Goal: Check status

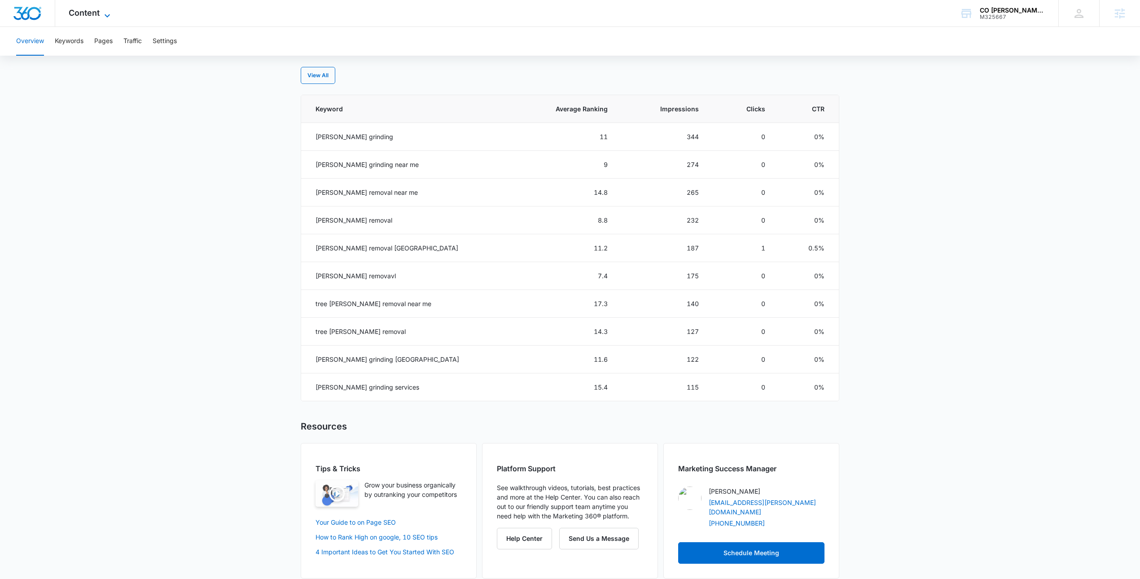
click at [99, 9] on span "Content" at bounding box center [84, 12] width 31 height 9
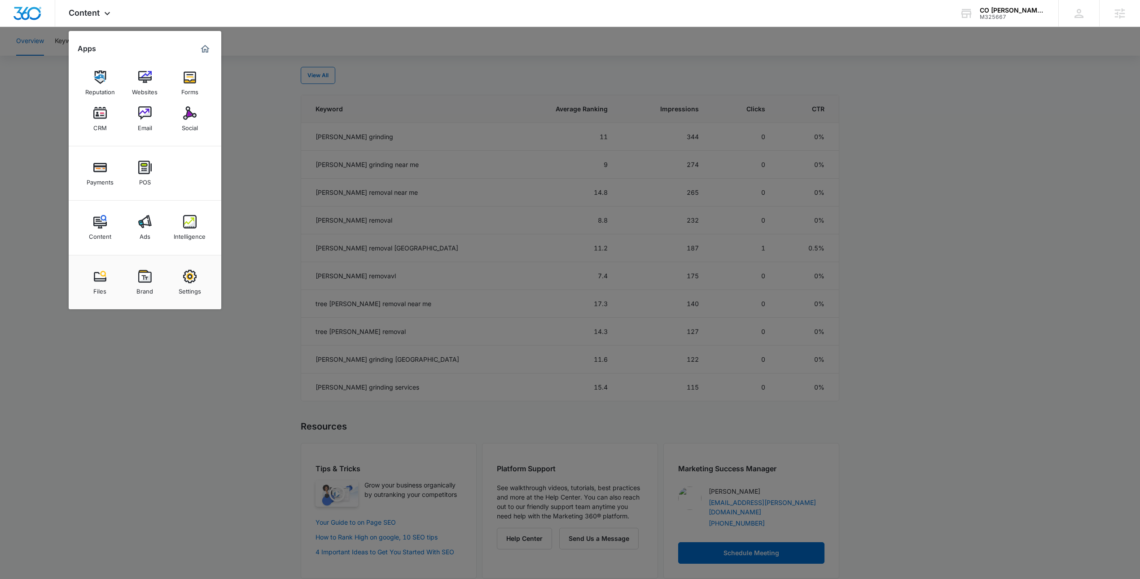
click at [264, 30] on div at bounding box center [570, 289] width 1140 height 579
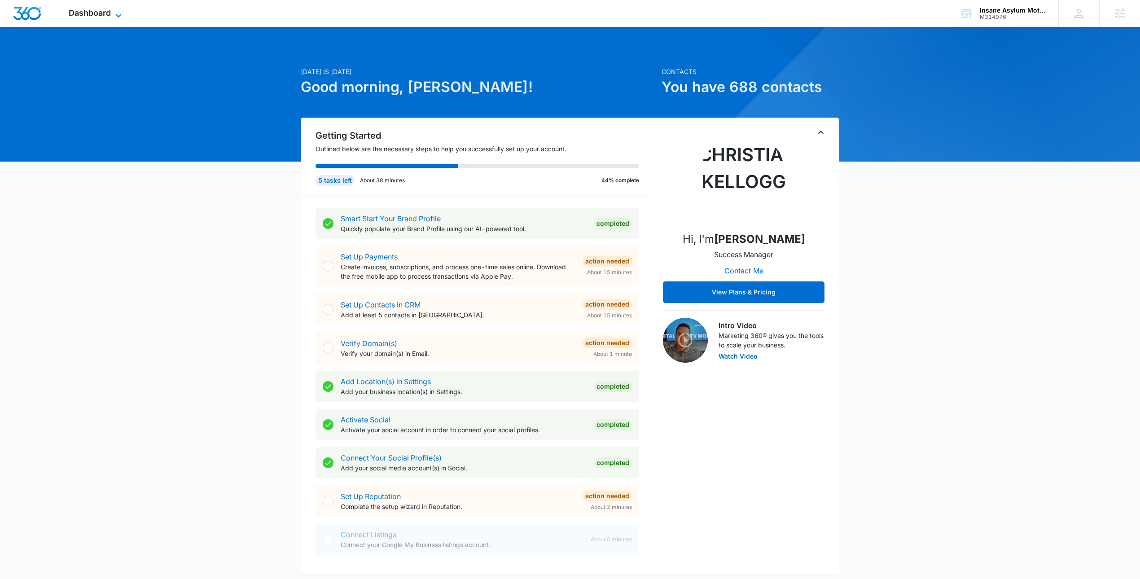
click at [123, 10] on icon at bounding box center [118, 15] width 11 height 11
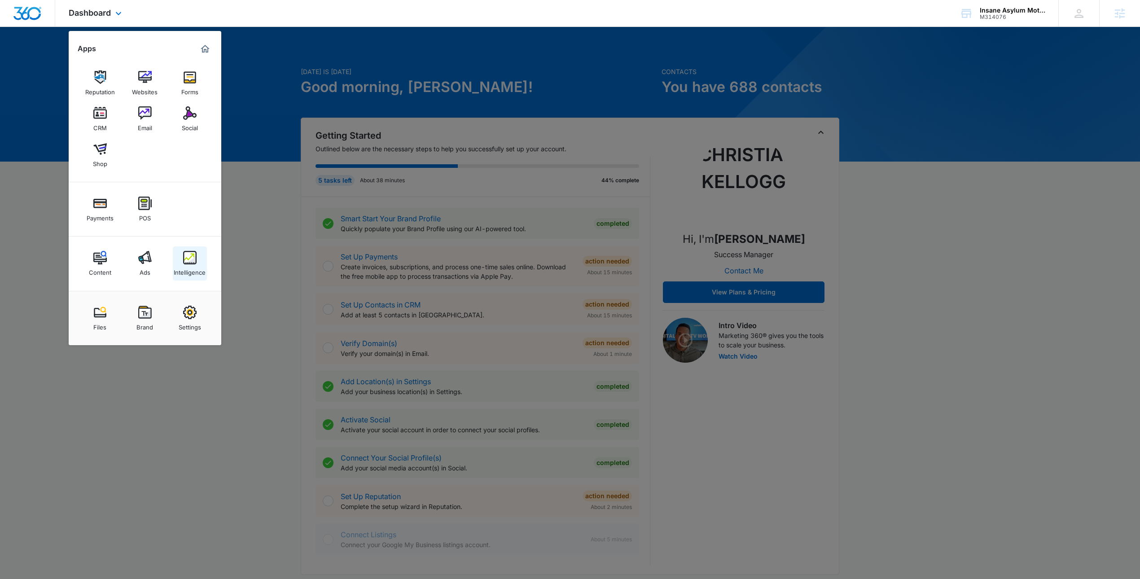
click at [188, 263] on img at bounding box center [189, 257] width 13 height 13
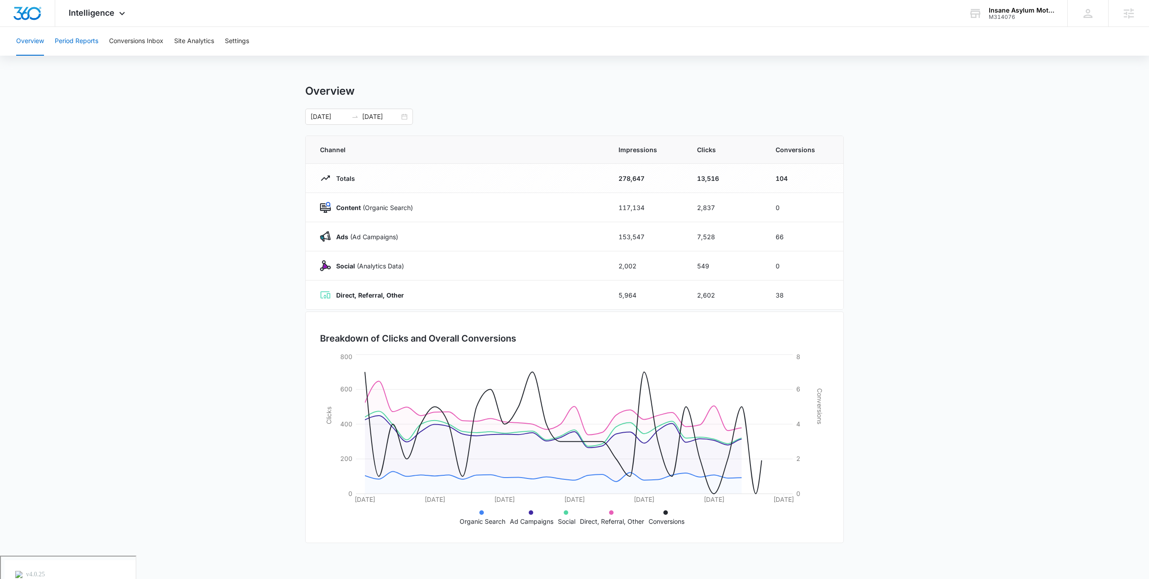
click at [61, 48] on button "Period Reports" at bounding box center [77, 41] width 44 height 29
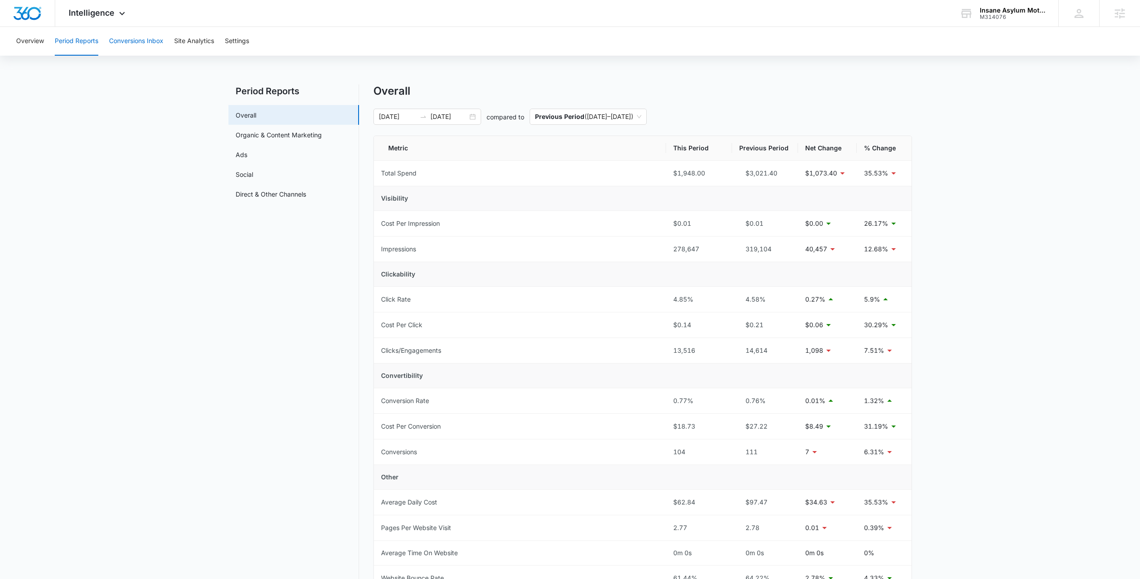
click at [146, 40] on button "Conversions Inbox" at bounding box center [136, 41] width 54 height 29
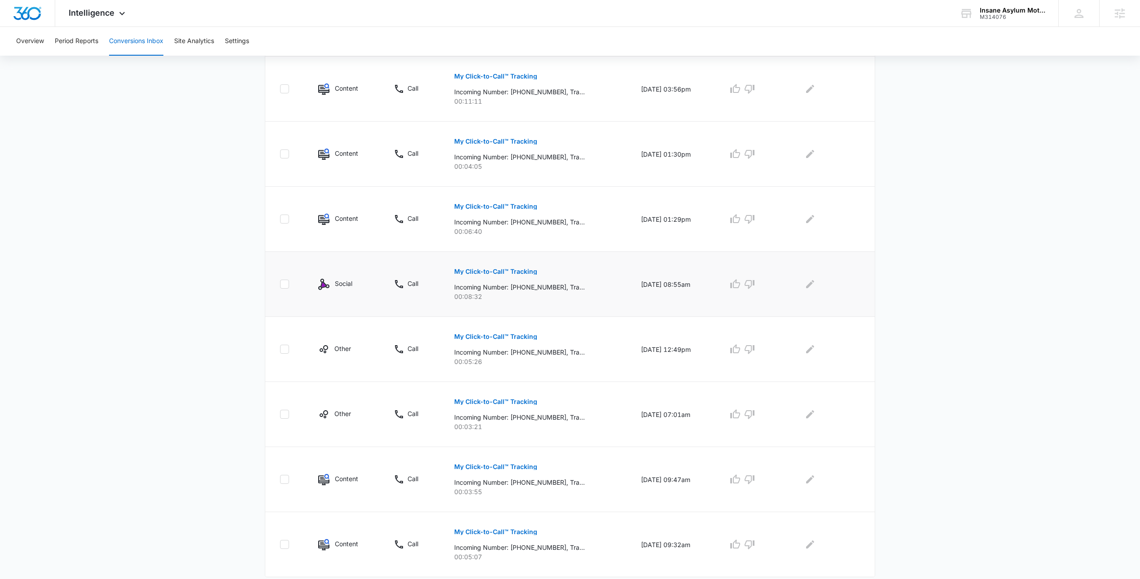
scroll to position [384, 0]
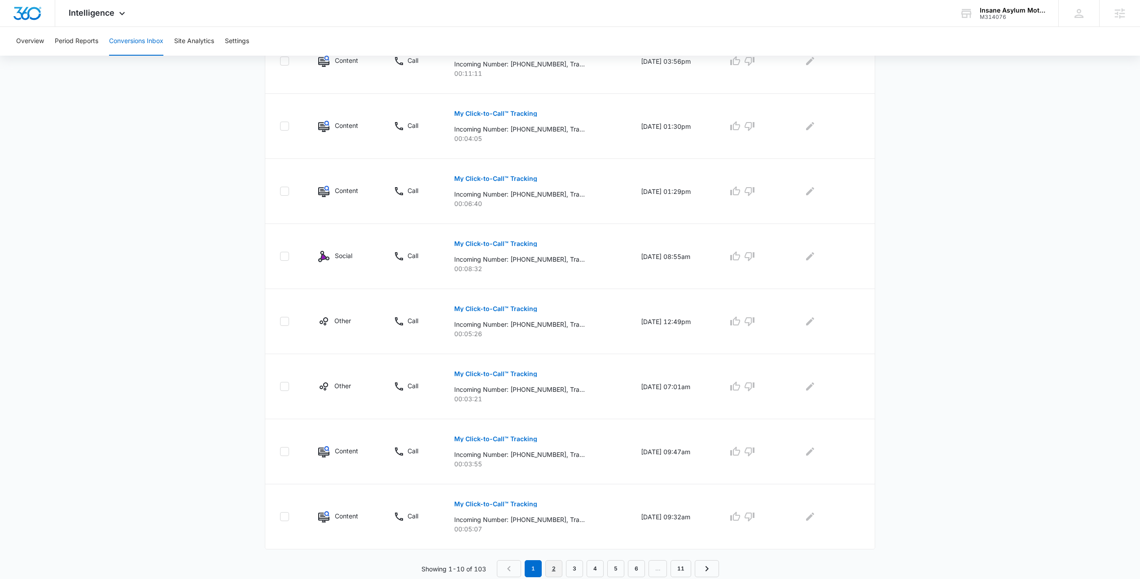
click at [553, 571] on link "2" at bounding box center [553, 568] width 17 height 17
click at [579, 569] on link "3" at bounding box center [576, 568] width 17 height 17
click at [605, 570] on nav "1 2 3 4 5 6 … 11" at bounding box center [610, 568] width 222 height 17
click at [603, 572] on link "4" at bounding box center [596, 568] width 17 height 17
drag, startPoint x: 508, startPoint y: 263, endPoint x: 585, endPoint y: 265, distance: 77.6
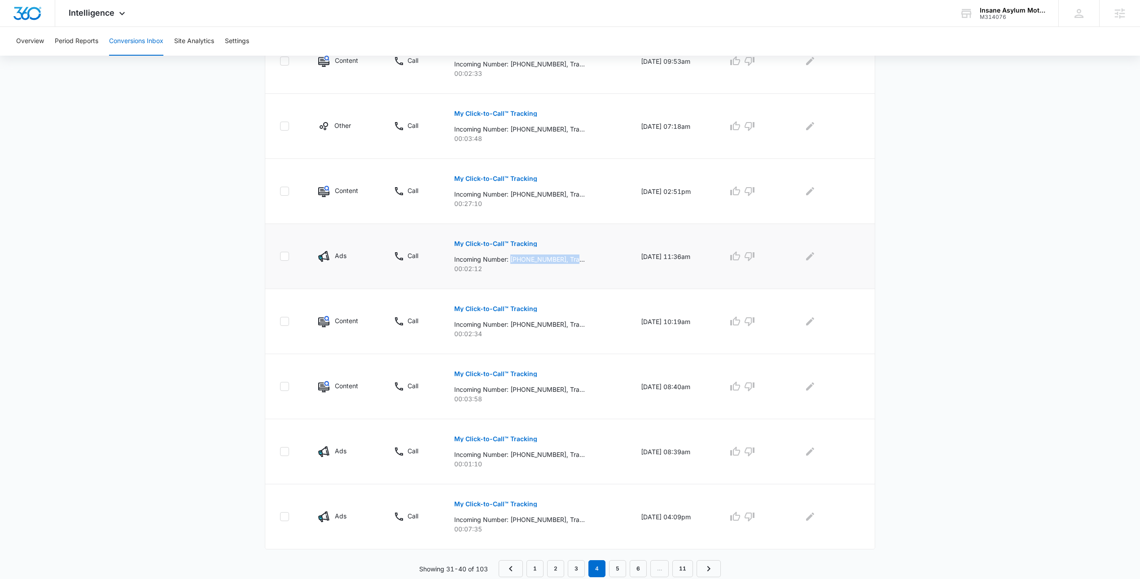
click at [585, 265] on div "My Click-to-Call™ Tracking Incoming Number: [PHONE_NUMBER], Tracking Number: [P…" at bounding box center [536, 253] width 165 height 40
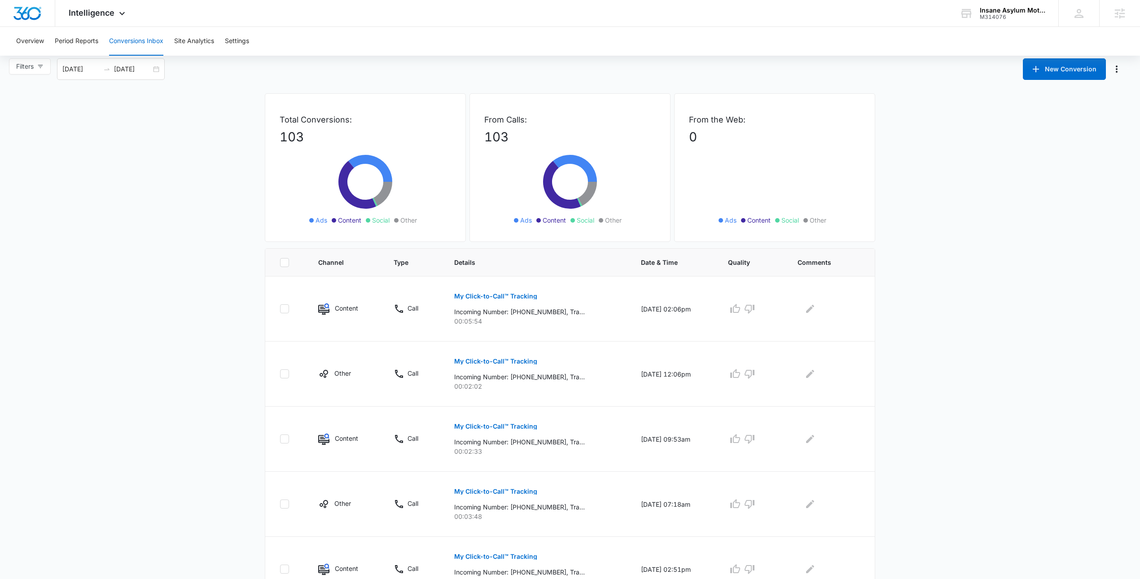
scroll to position [0, 0]
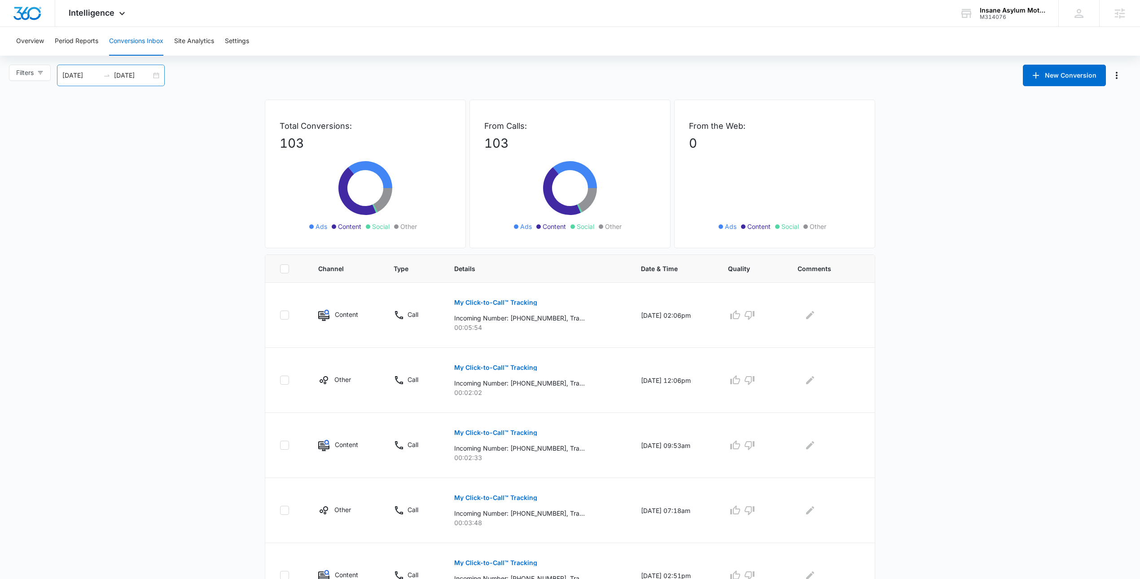
click at [151, 73] on input "[DATE]" at bounding box center [132, 75] width 37 height 10
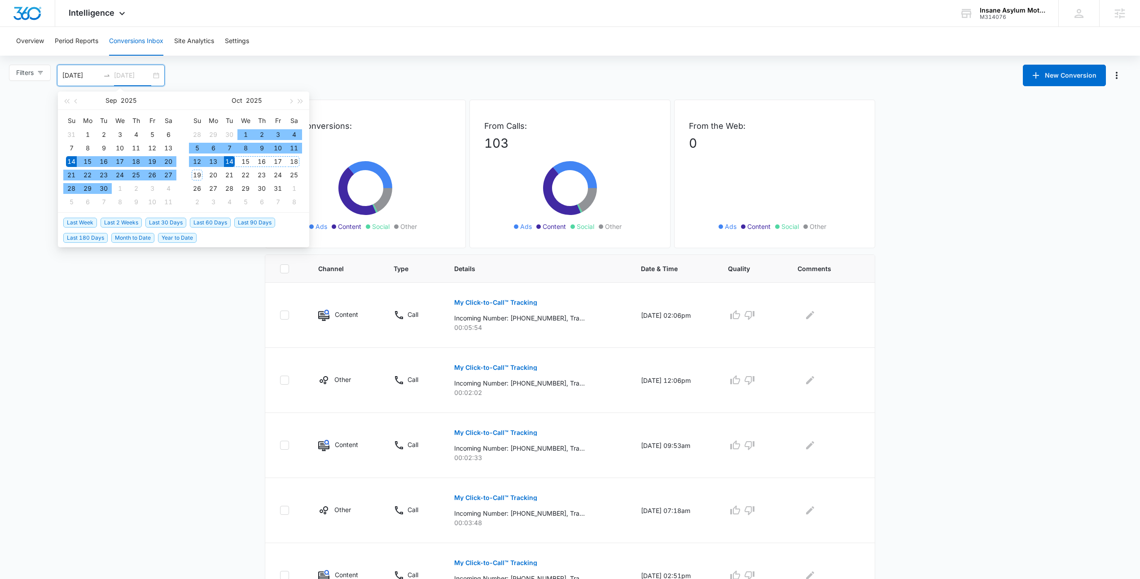
type input "[DATE]"
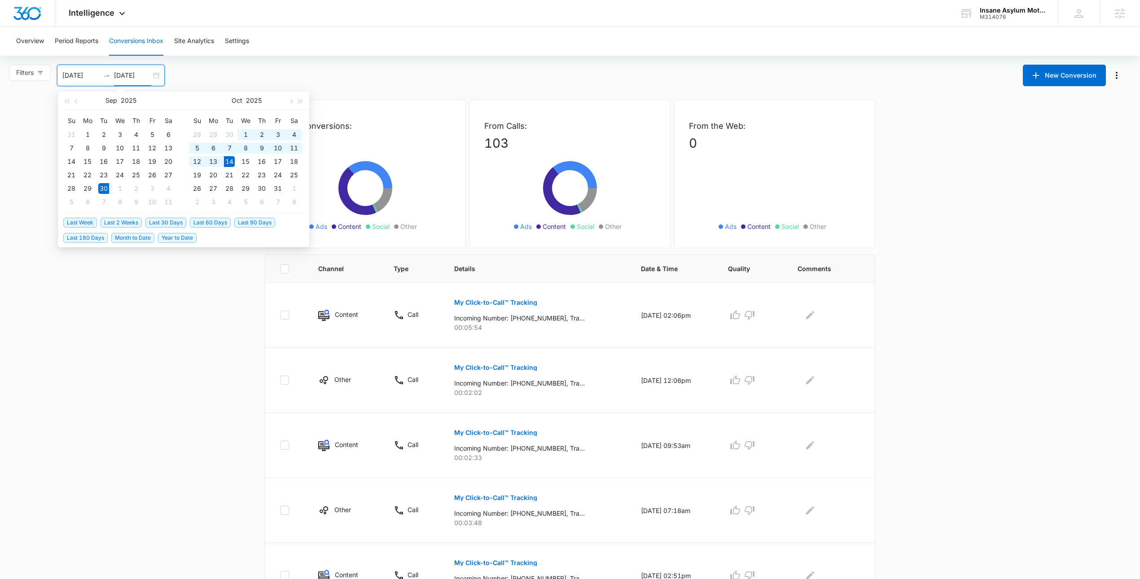
click at [131, 223] on span "Last 2 Weeks" at bounding box center [121, 223] width 41 height 10
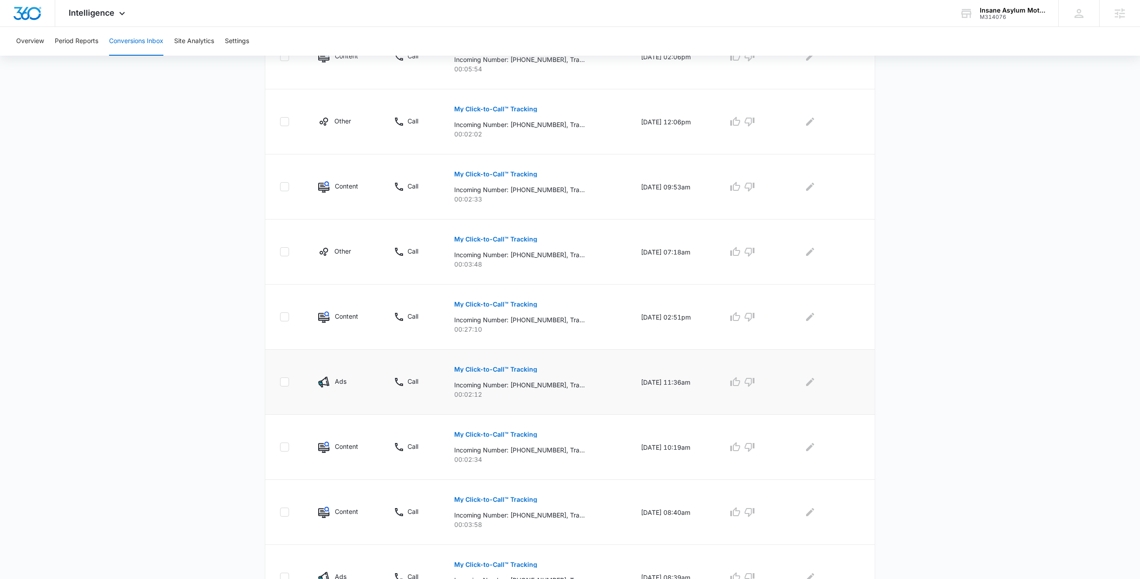
scroll to position [319, 0]
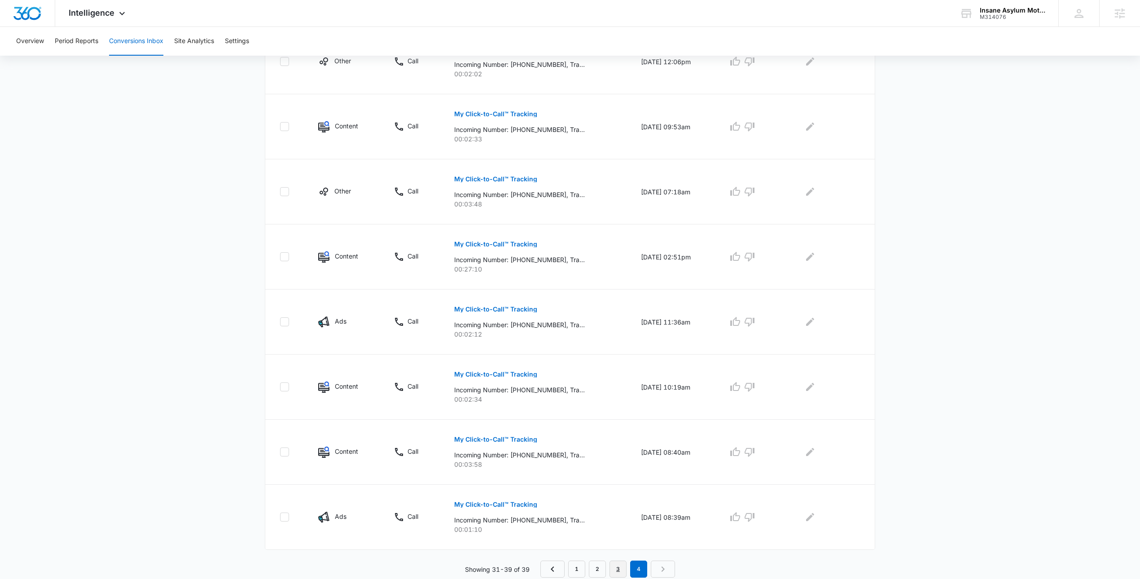
click at [625, 566] on link "3" at bounding box center [617, 568] width 17 height 17
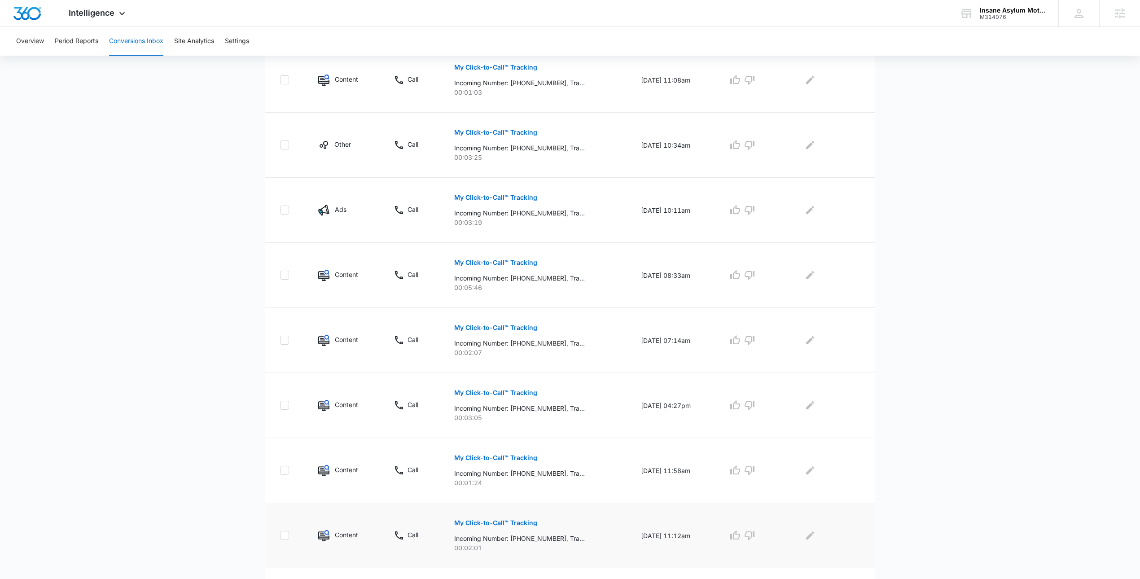
scroll to position [384, 0]
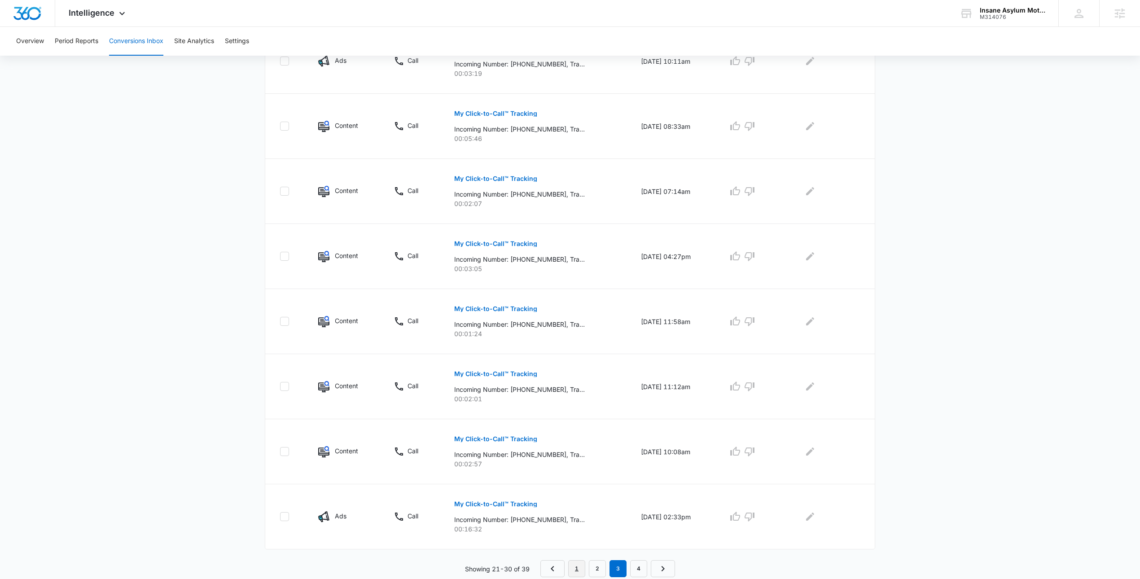
click at [569, 571] on link "1" at bounding box center [576, 568] width 17 height 17
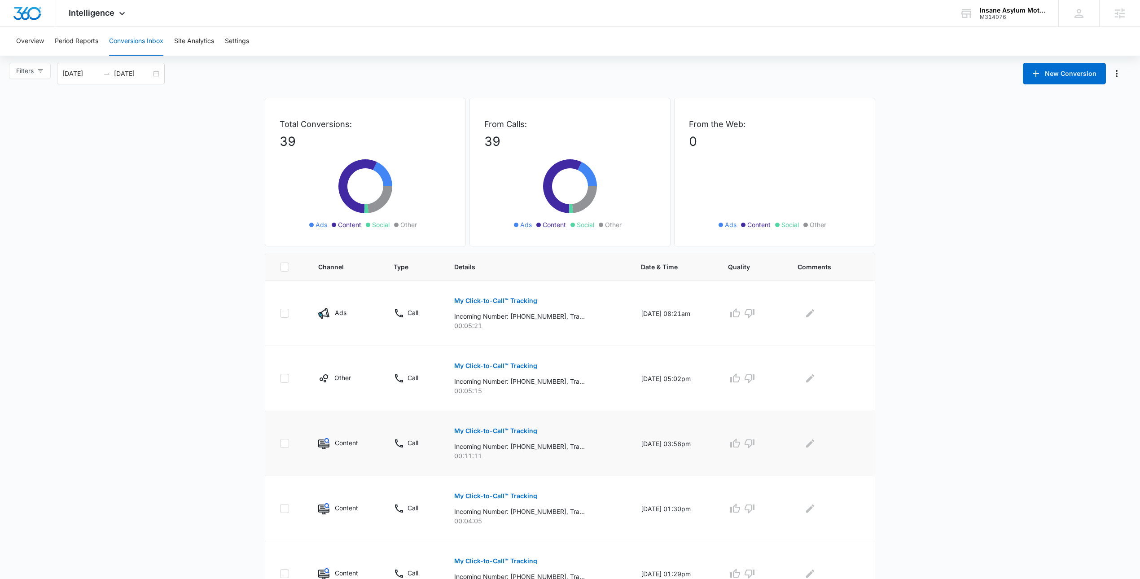
scroll to position [0, 0]
click at [155, 76] on div "[DATE] [DATE]" at bounding box center [111, 76] width 108 height 22
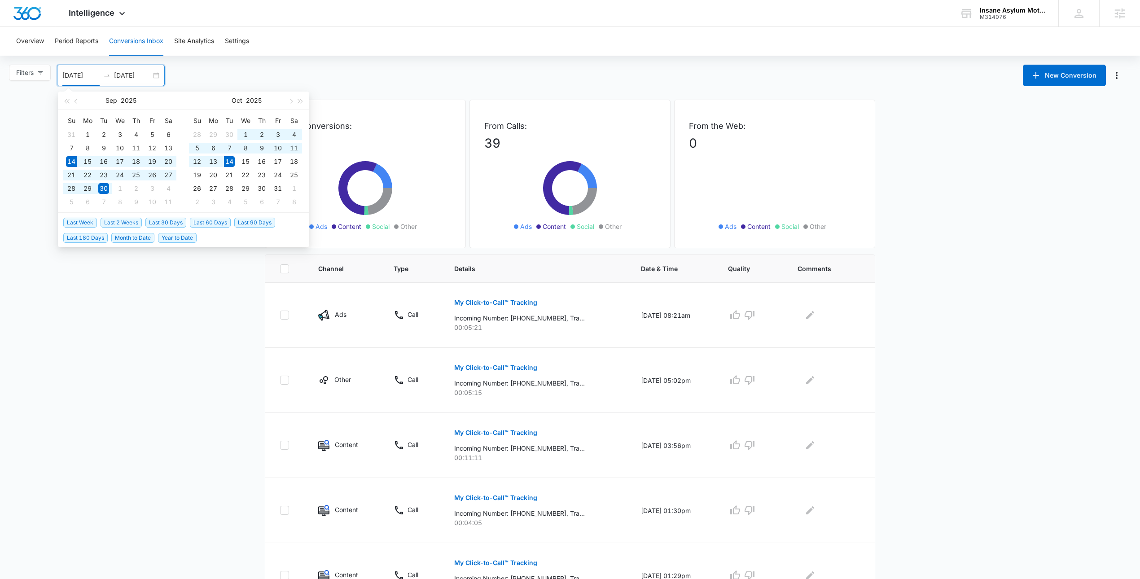
click at [171, 225] on span "Last 30 Days" at bounding box center [165, 223] width 41 height 10
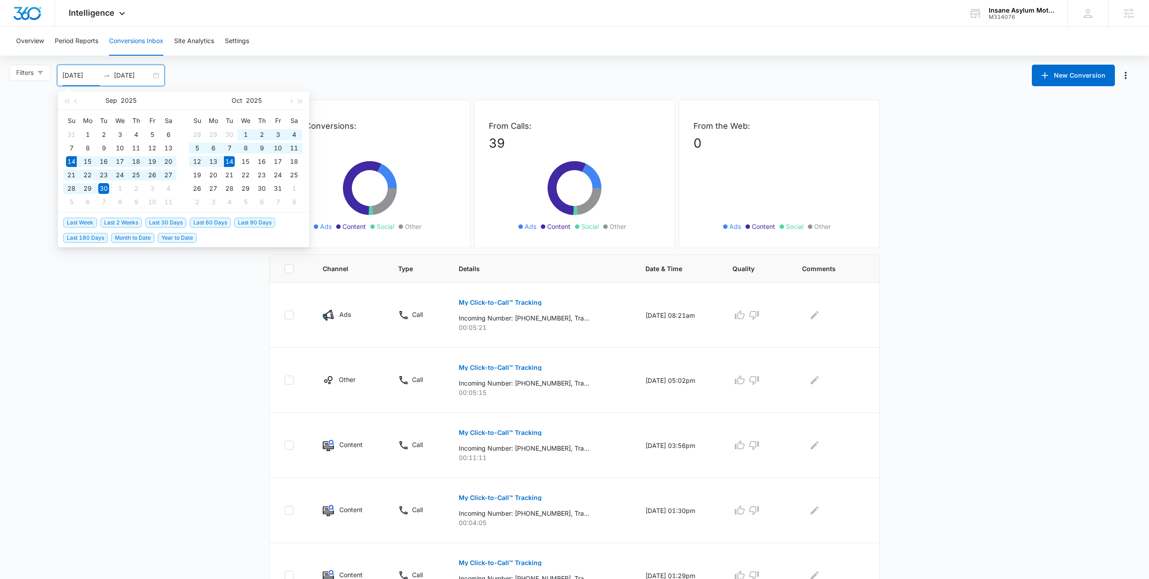
type input "[DATE]"
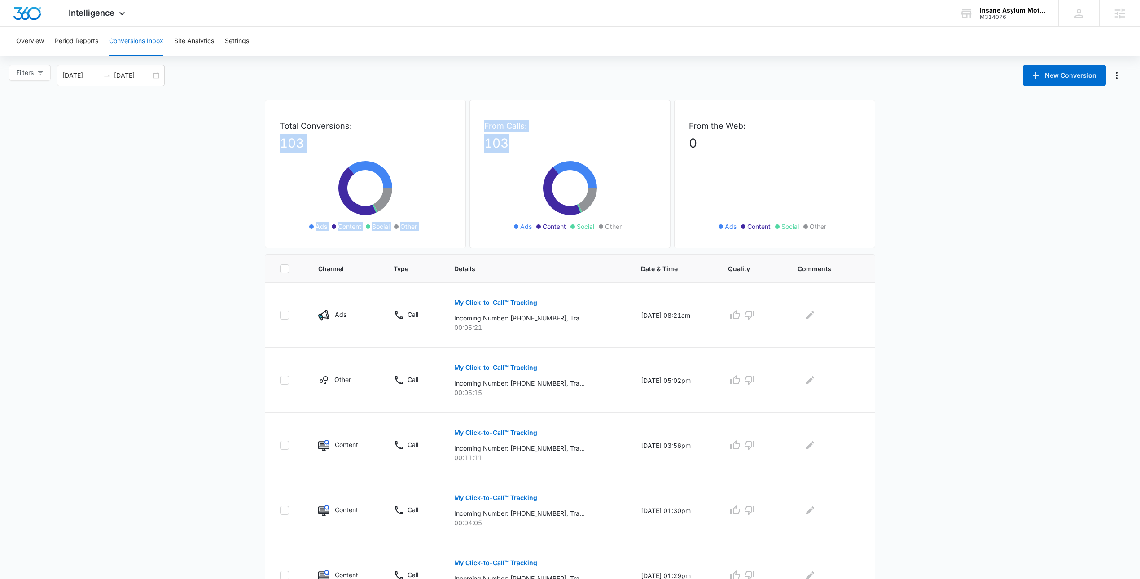
drag, startPoint x: 520, startPoint y: 139, endPoint x: 467, endPoint y: 136, distance: 53.5
click at [464, 129] on div "Total Conversions: 103 Ads Content Social Other From Calls: 103 Ads Content Soc…" at bounding box center [570, 177] width 610 height 155
click at [578, 122] on p "From Calls:" at bounding box center [569, 126] width 171 height 12
drag, startPoint x: 511, startPoint y: 319, endPoint x: 582, endPoint y: 328, distance: 72.0
click at [582, 328] on div "My Click-to-Call™ Tracking Incoming Number: [PHONE_NUMBER], Tracking Number: [P…" at bounding box center [536, 312] width 165 height 40
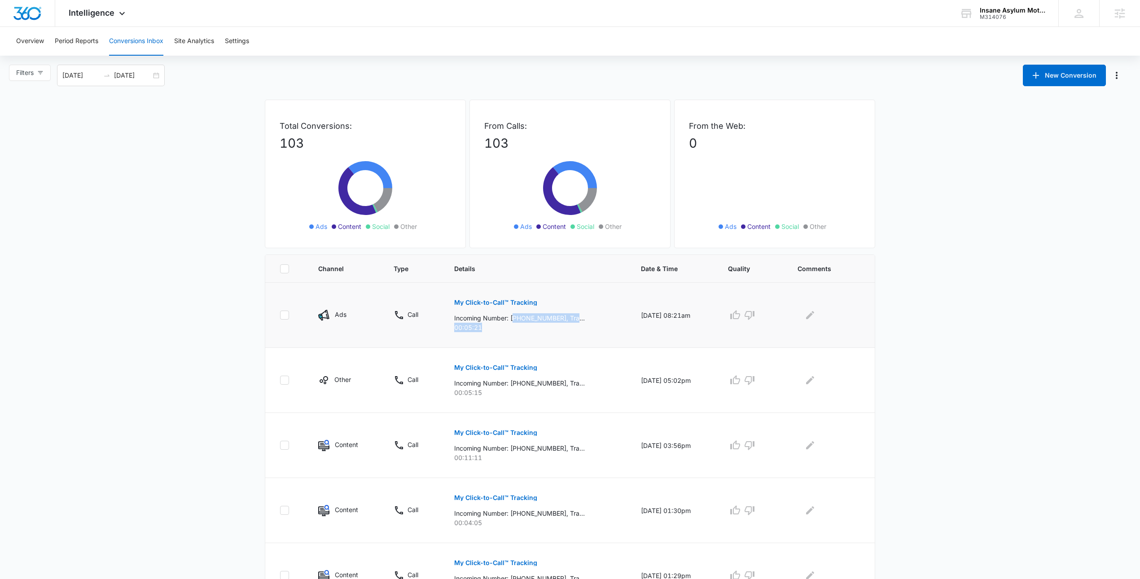
click at [538, 324] on p "00:05:21" at bounding box center [536, 327] width 165 height 9
click at [117, 12] on icon at bounding box center [122, 15] width 11 height 11
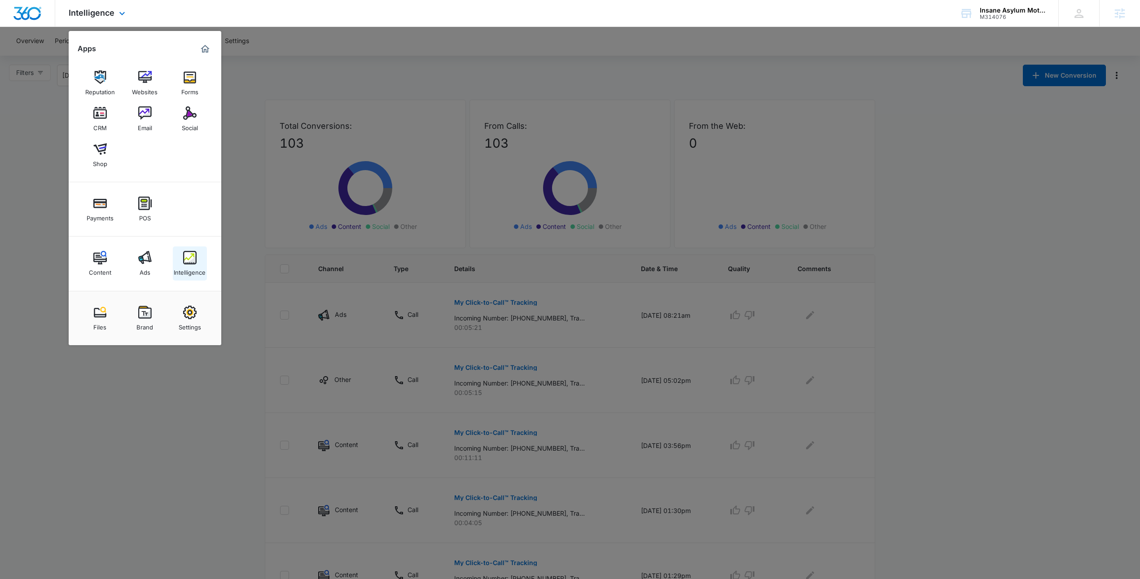
click at [185, 270] on div "Intelligence" at bounding box center [190, 270] width 32 height 12
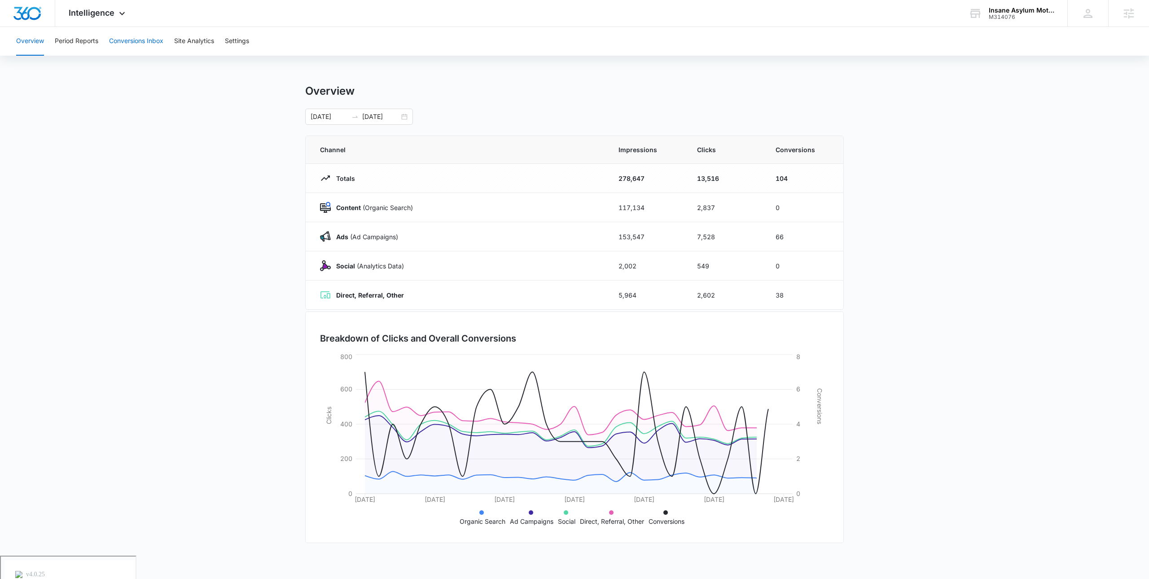
click at [123, 33] on button "Conversions Inbox" at bounding box center [136, 41] width 54 height 29
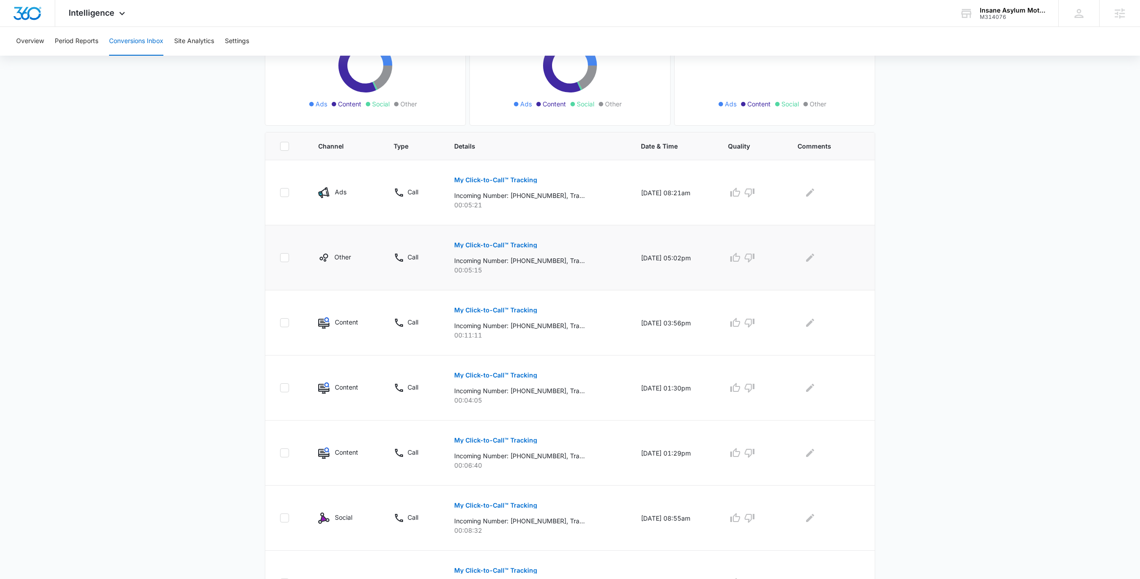
scroll to position [120, 0]
drag, startPoint x: 635, startPoint y: 197, endPoint x: 700, endPoint y: 197, distance: 64.6
click at [700, 197] on td "[DATE] 08:21am" at bounding box center [674, 194] width 88 height 65
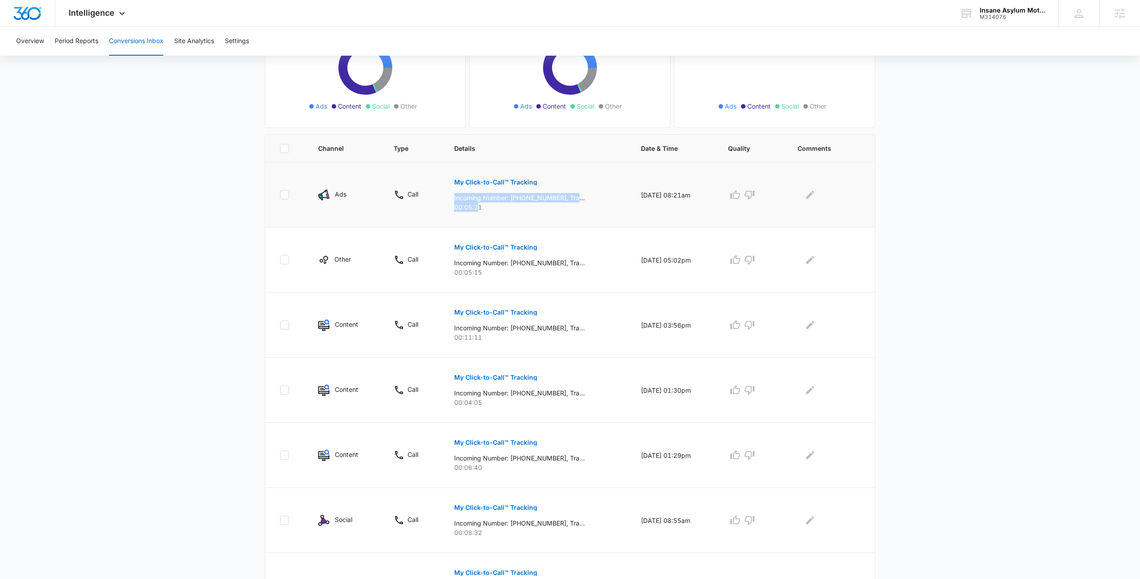
drag, startPoint x: 448, startPoint y: 203, endPoint x: 439, endPoint y: 197, distance: 10.5
click at [443, 197] on td "My Click-to-Call™ Tracking Incoming Number: [PHONE_NUMBER], Tracking Number: [P…" at bounding box center [536, 194] width 186 height 65
drag, startPoint x: 477, startPoint y: 210, endPoint x: 438, endPoint y: 199, distance: 40.6
click at [435, 199] on tr "Ads Call My Click-to-Call™ Tracking Incoming Number: [PHONE_NUMBER], Tracking N…" at bounding box center [569, 194] width 609 height 65
drag, startPoint x: 494, startPoint y: 194, endPoint x: 502, endPoint y: 201, distance: 11.1
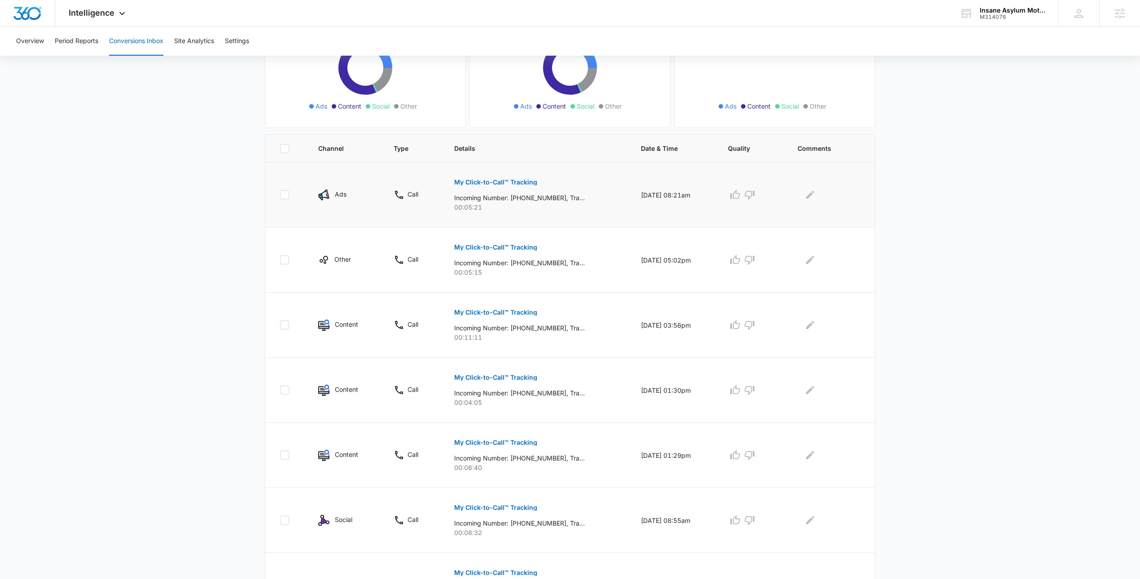
click at [495, 194] on p "Incoming Number: [PHONE_NUMBER], Tracking Number: [PHONE_NUMBER], Ring To: [PHO…" at bounding box center [519, 197] width 131 height 9
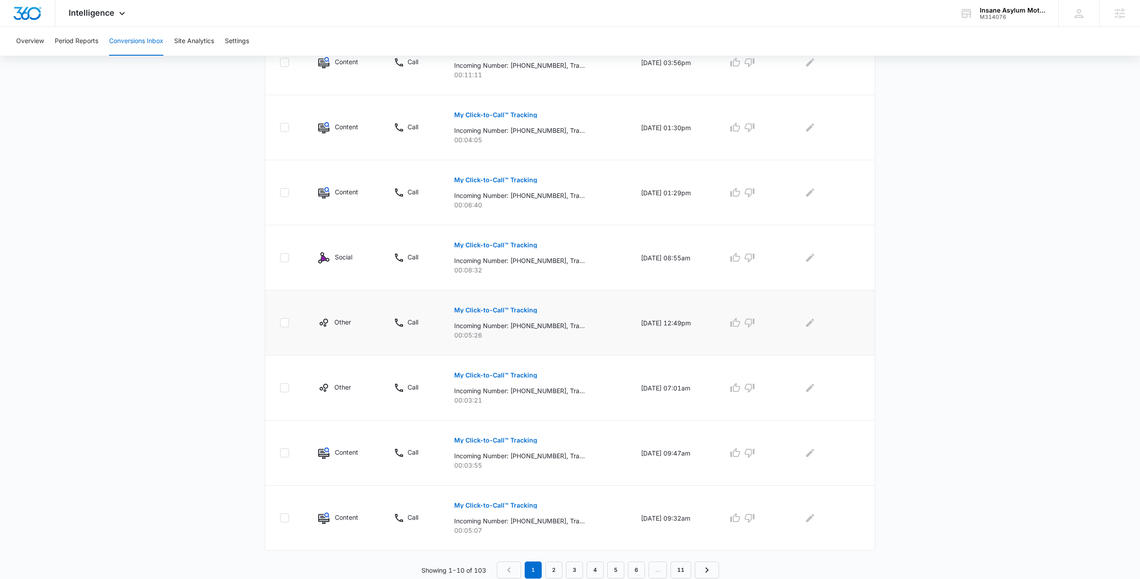
scroll to position [384, 0]
click at [553, 569] on link "2" at bounding box center [553, 568] width 17 height 17
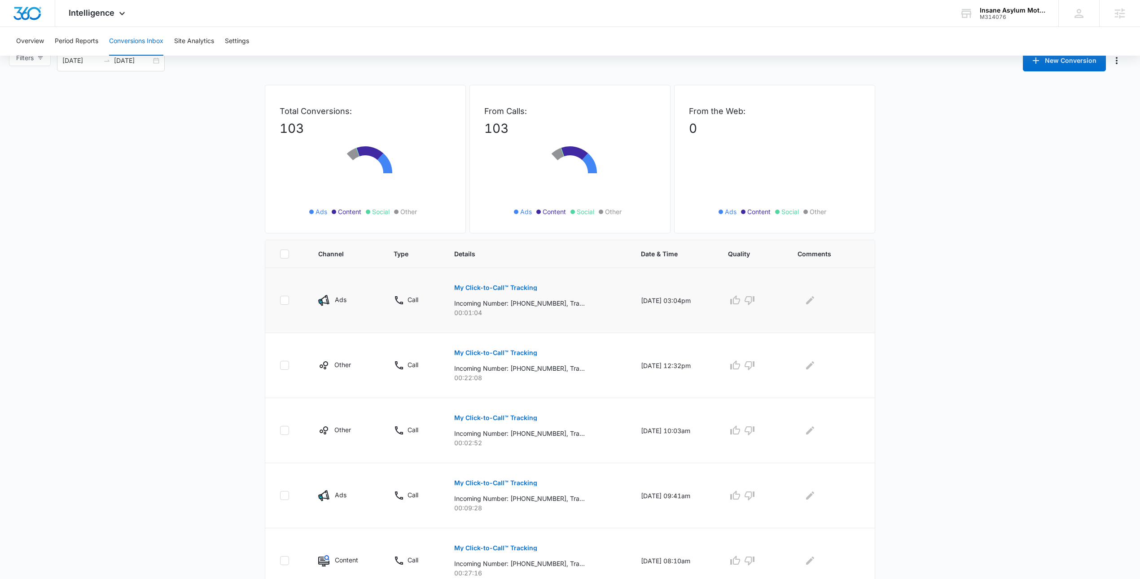
scroll to position [22, 0]
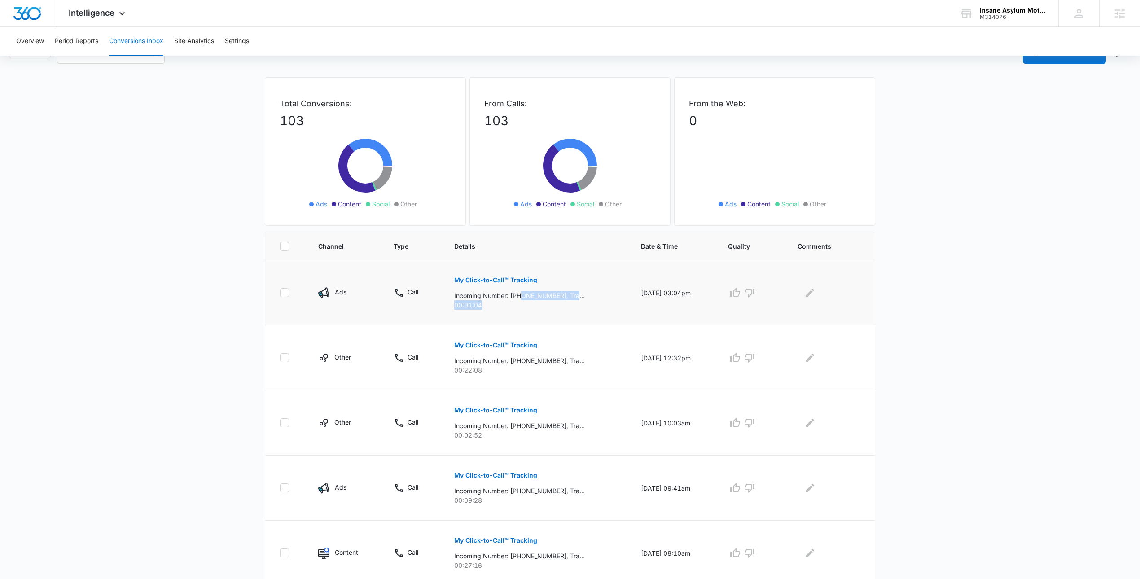
drag, startPoint x: 522, startPoint y: 299, endPoint x: 538, endPoint y: 322, distance: 28.4
click at [552, 306] on div "My Click-to-Call™ Tracking Incoming Number: [PHONE_NUMBER], Tracking Number: [P…" at bounding box center [536, 289] width 165 height 40
drag, startPoint x: 550, startPoint y: 365, endPoint x: 591, endPoint y: 370, distance: 40.6
click at [591, 370] on div "My Click-to-Call™ Tracking Incoming Number: [PHONE_NUMBER], Tracking Number: [P…" at bounding box center [536, 354] width 165 height 40
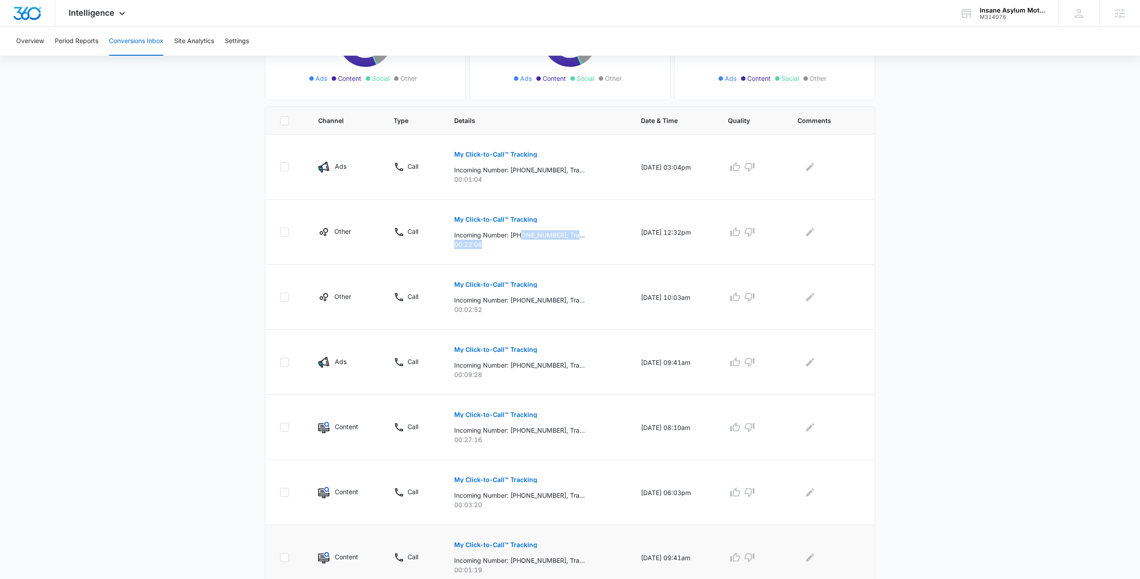
scroll to position [259, 0]
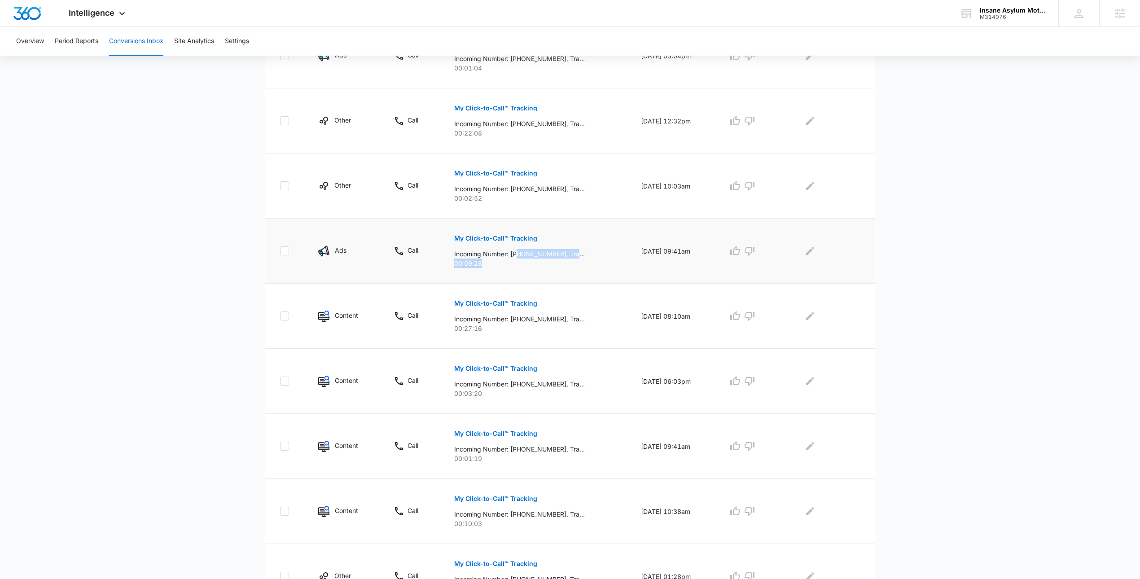
drag, startPoint x: 513, startPoint y: 253, endPoint x: 569, endPoint y: 264, distance: 57.1
click at [578, 265] on div "My Click-to-Call™ Tracking Incoming Number: [PHONE_NUMBER], Tracking Number: [P…" at bounding box center [536, 248] width 165 height 40
click at [490, 268] on p "00:09:28" at bounding box center [536, 262] width 165 height 9
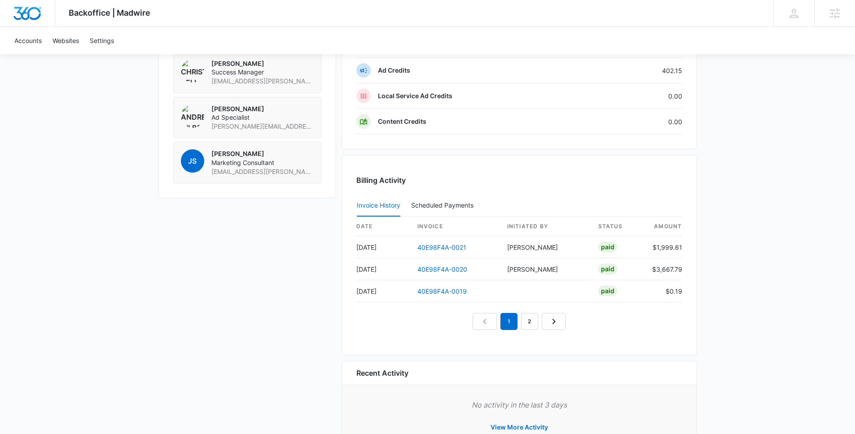
scroll to position [728, 0]
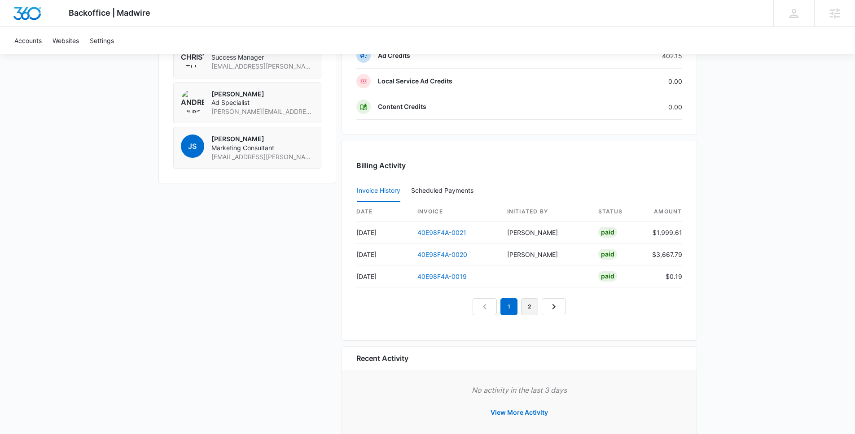
click at [535, 309] on link "2" at bounding box center [529, 306] width 17 height 17
click at [540, 305] on link "3" at bounding box center [539, 306] width 17 height 17
drag, startPoint x: 543, startPoint y: 311, endPoint x: 545, endPoint y: 307, distance: 4.6
click at [545, 304] on link "4" at bounding box center [550, 306] width 17 height 17
click at [551, 305] on nav "1 2 3 4 5" at bounding box center [519, 306] width 155 height 17
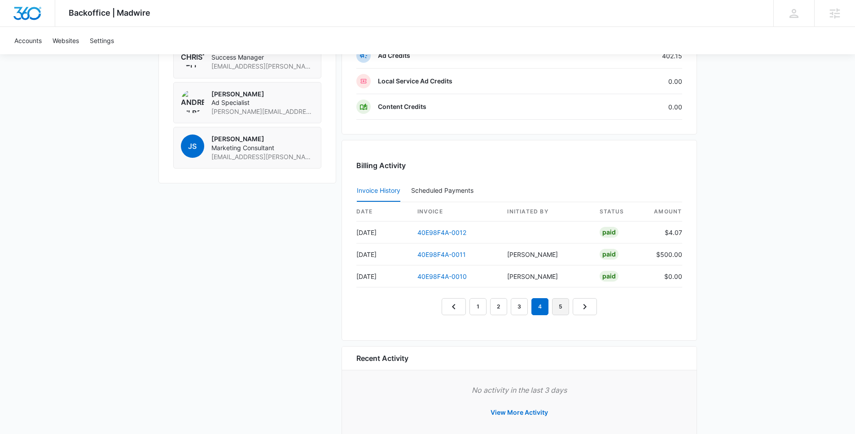
click at [552, 311] on link "5" at bounding box center [560, 306] width 17 height 17
click at [561, 302] on nav "1 2 3 4 5 6" at bounding box center [519, 306] width 176 height 17
click at [569, 310] on link "6" at bounding box center [570, 306] width 17 height 17
click at [576, 306] on link "7" at bounding box center [581, 306] width 17 height 17
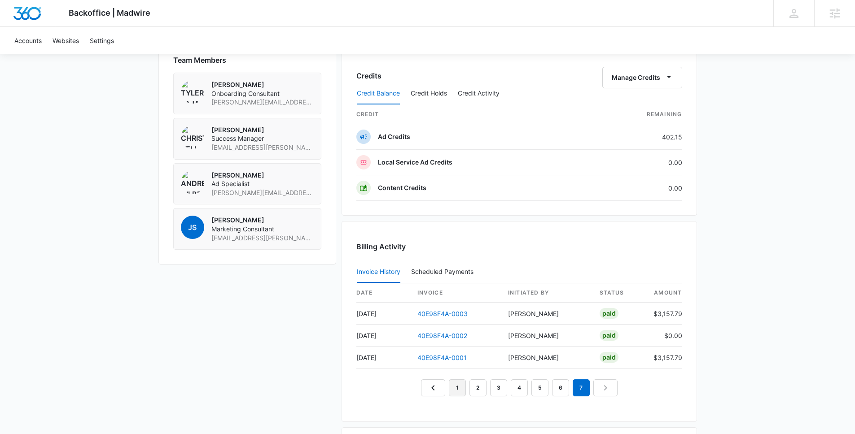
scroll to position [749, 0]
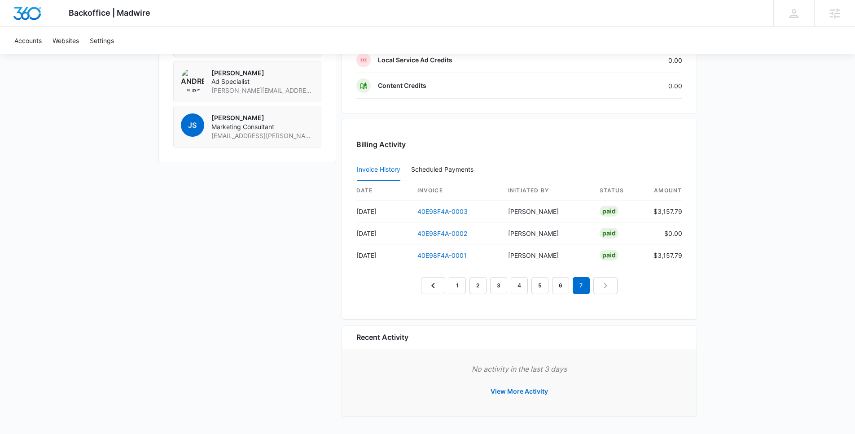
drag, startPoint x: 394, startPoint y: 256, endPoint x: 331, endPoint y: 258, distance: 62.9
click at [383, 257] on td "Oct 30, 2024" at bounding box center [383, 256] width 54 height 22
click at [392, 253] on td "Oct 30, 2024" at bounding box center [383, 256] width 54 height 22
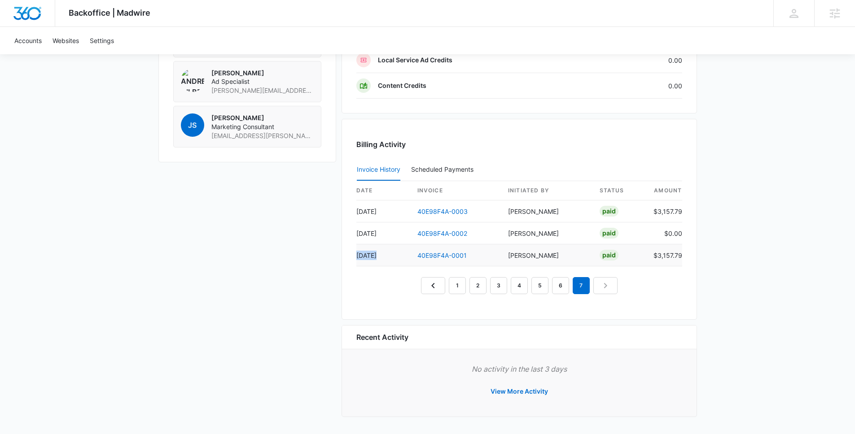
click at [392, 253] on td "Oct 30, 2024" at bounding box center [383, 256] width 54 height 22
click at [394, 215] on td "Nov 25, 2024" at bounding box center [383, 212] width 54 height 22
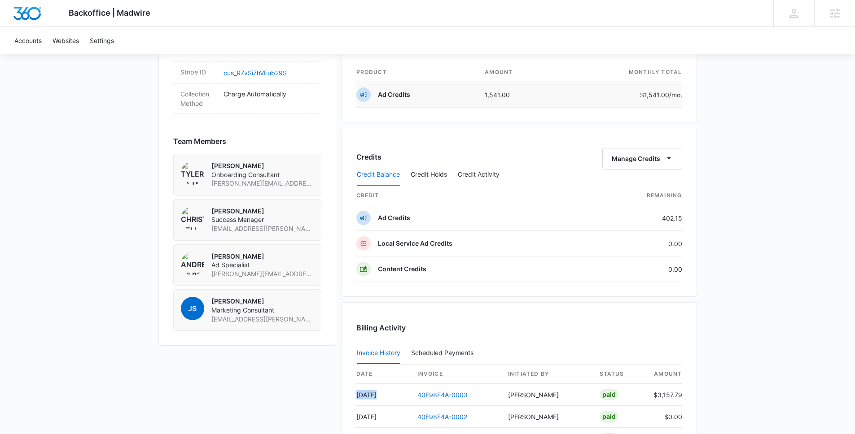
scroll to position [710, 0]
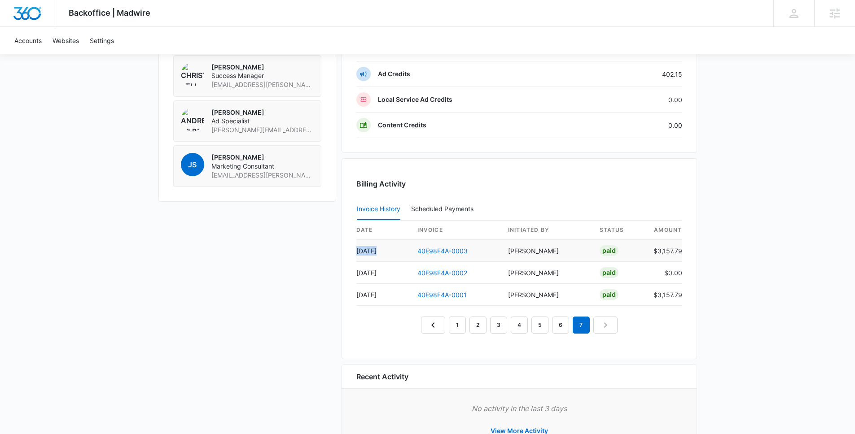
click at [388, 248] on td "Nov 25, 2024" at bounding box center [383, 251] width 54 height 22
click at [387, 248] on td "Nov 25, 2024" at bounding box center [383, 251] width 54 height 22
click at [392, 250] on td "Nov 25, 2024" at bounding box center [383, 251] width 54 height 22
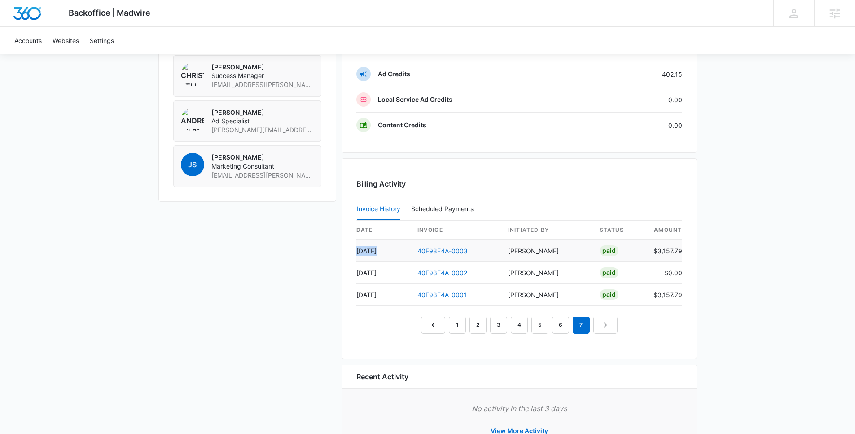
click at [392, 250] on td "Nov 25, 2024" at bounding box center [383, 251] width 54 height 22
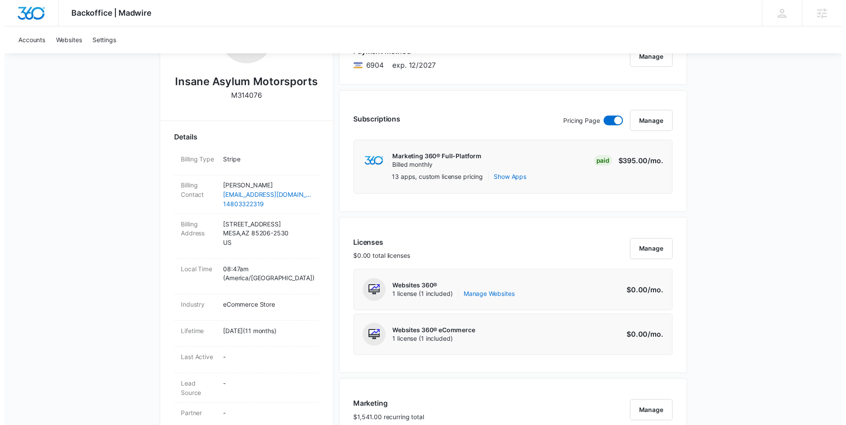
scroll to position [0, 0]
